Goal: Information Seeking & Learning: Learn about a topic

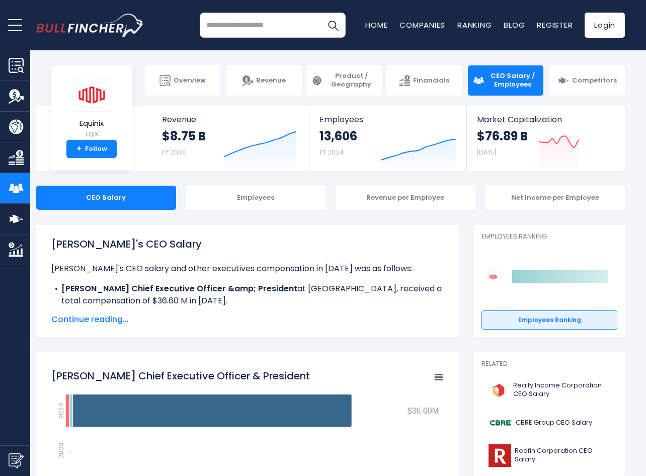
click at [99, 325] on span "Continue reading..." at bounding box center [247, 319] width 392 height 12
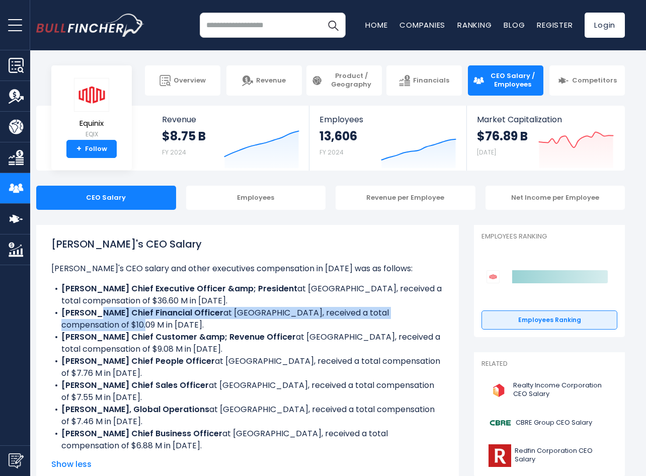
drag, startPoint x: 96, startPoint y: 317, endPoint x: 68, endPoint y: 320, distance: 27.3
click at [68, 320] on li "Keith Taylor Chief Financial Officer at Equinix, received a total compensation …" at bounding box center [247, 319] width 392 height 24
click at [68, 319] on li "Keith Taylor Chief Financial Officer at Equinix, received a total compensation …" at bounding box center [247, 319] width 392 height 24
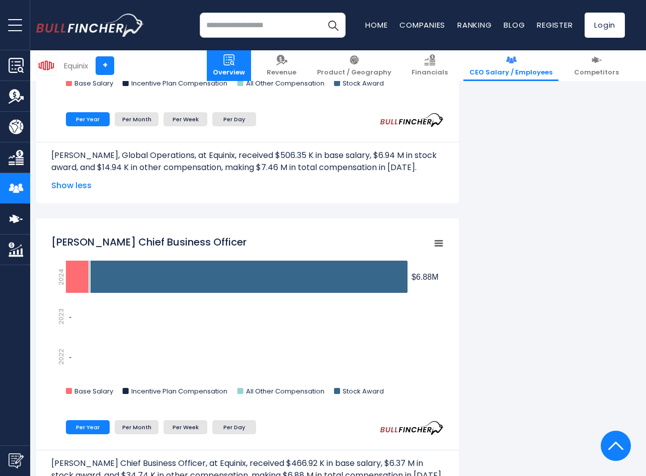
scroll to position [2185, 0]
click at [278, 22] on input "search" at bounding box center [273, 25] width 146 height 25
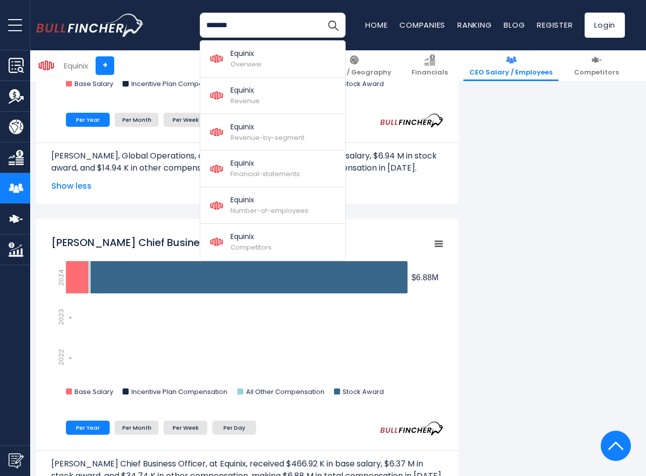
type input "*******"
click at [320, 13] on button "Search" at bounding box center [332, 25] width 25 height 25
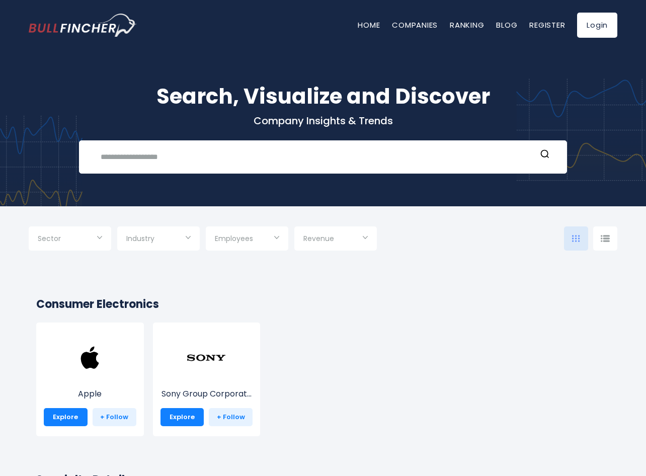
click at [294, 184] on div "Search, Visualize and Discover Company Insights & Trends Recent searches Trendi…" at bounding box center [323, 120] width 646 height 171
click at [296, 168] on div "Recent searches Trending searches Apple Overview" at bounding box center [323, 156] width 488 height 33
click at [291, 157] on input "text" at bounding box center [315, 156] width 441 height 19
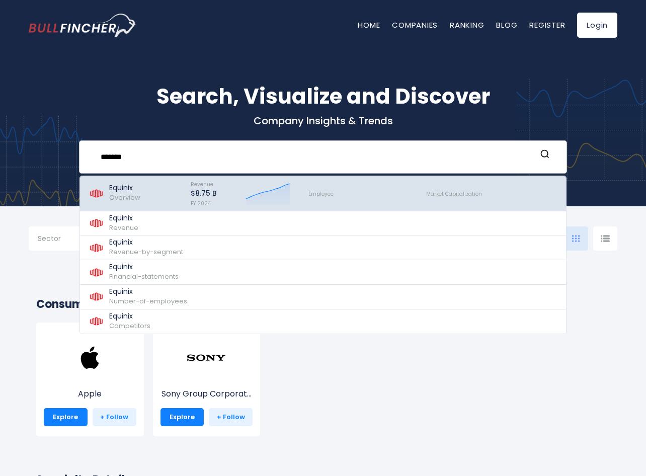
type input "*******"
click at [127, 193] on span "Overview" at bounding box center [124, 198] width 31 height 10
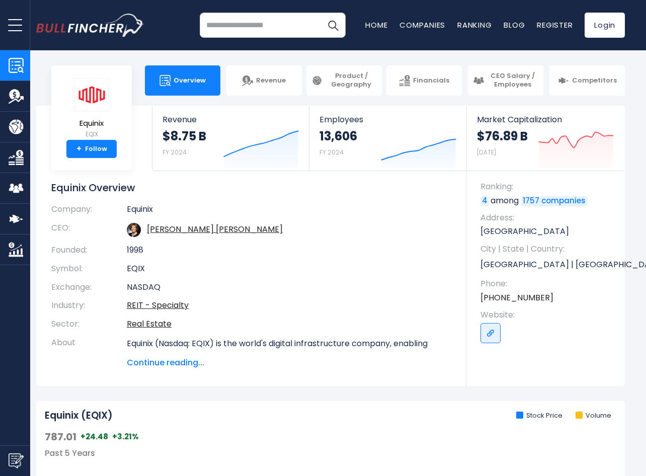
click at [180, 360] on span "Continue reading..." at bounding box center [289, 362] width 324 height 12
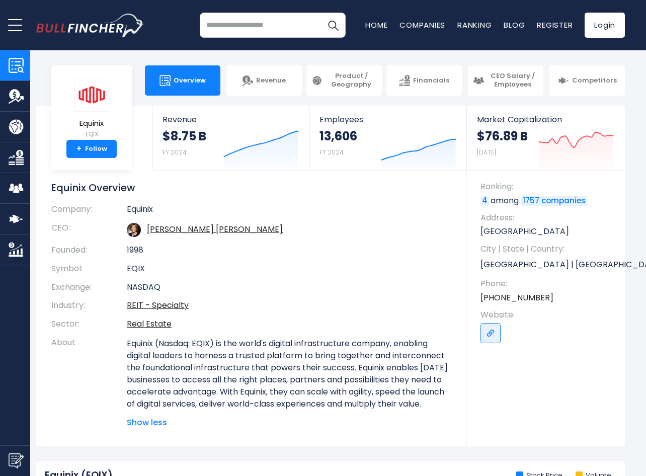
click at [159, 428] on span "Show less" at bounding box center [289, 422] width 324 height 12
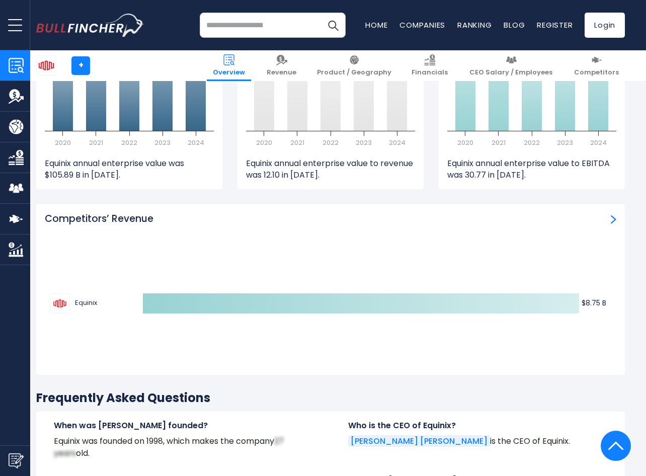
scroll to position [2944, 0]
